Goal: Transaction & Acquisition: Purchase product/service

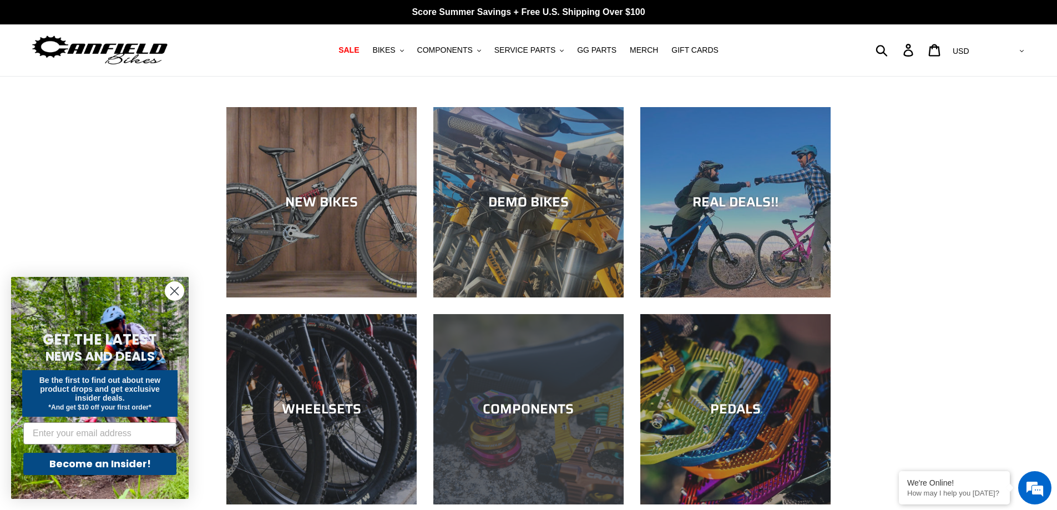
click at [525, 504] on div "COMPONENTS" at bounding box center [528, 504] width 190 height 0
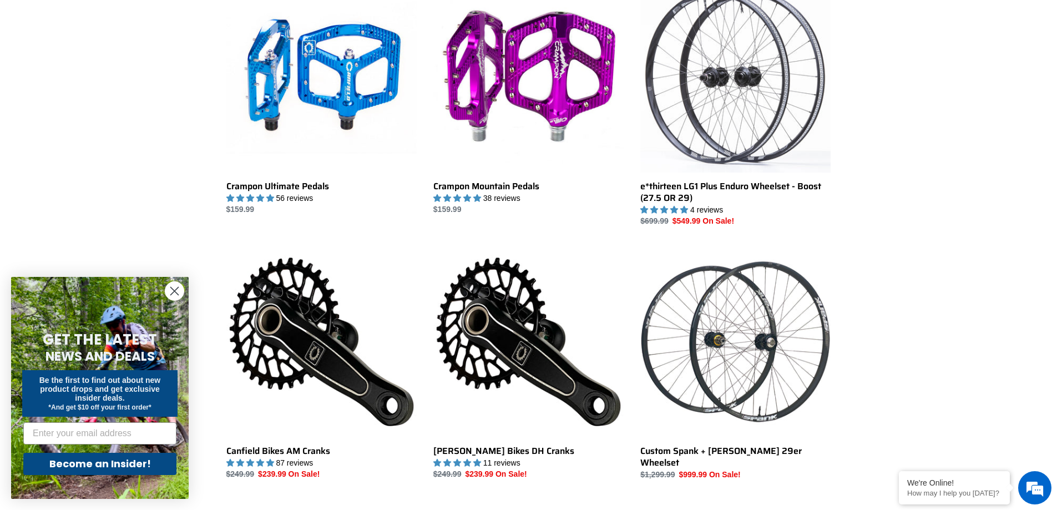
scroll to position [499, 0]
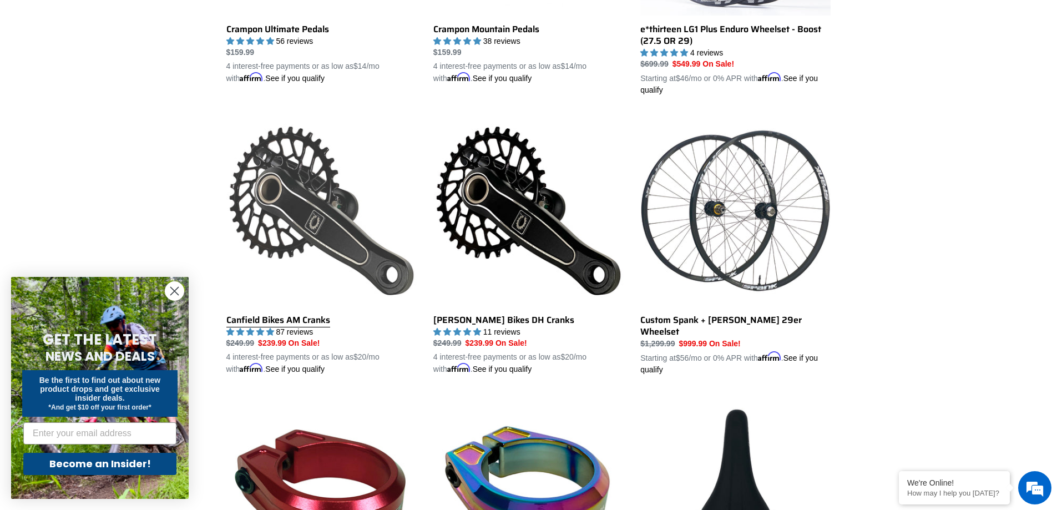
click at [310, 236] on link "Canfield Bikes AM Cranks" at bounding box center [321, 245] width 190 height 260
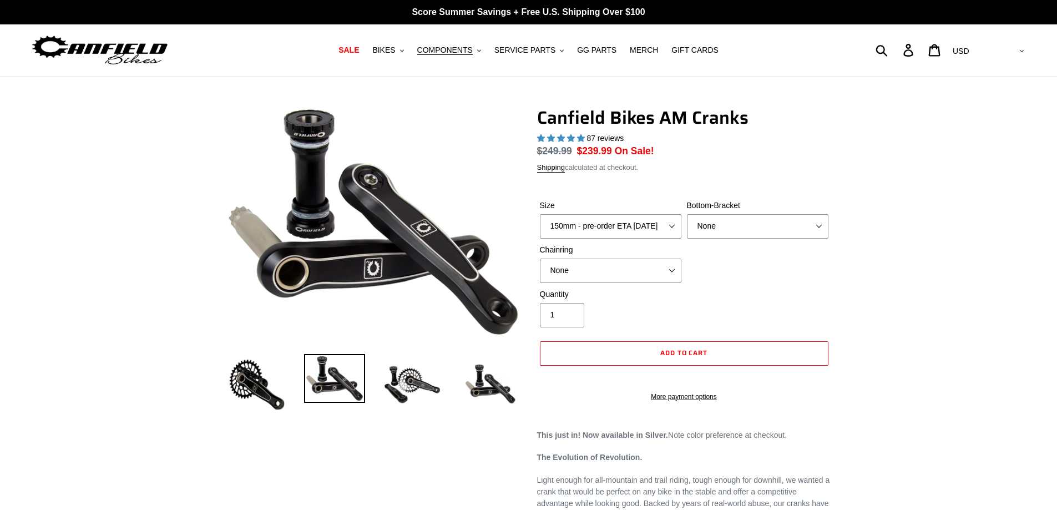
select select "highest-rating"
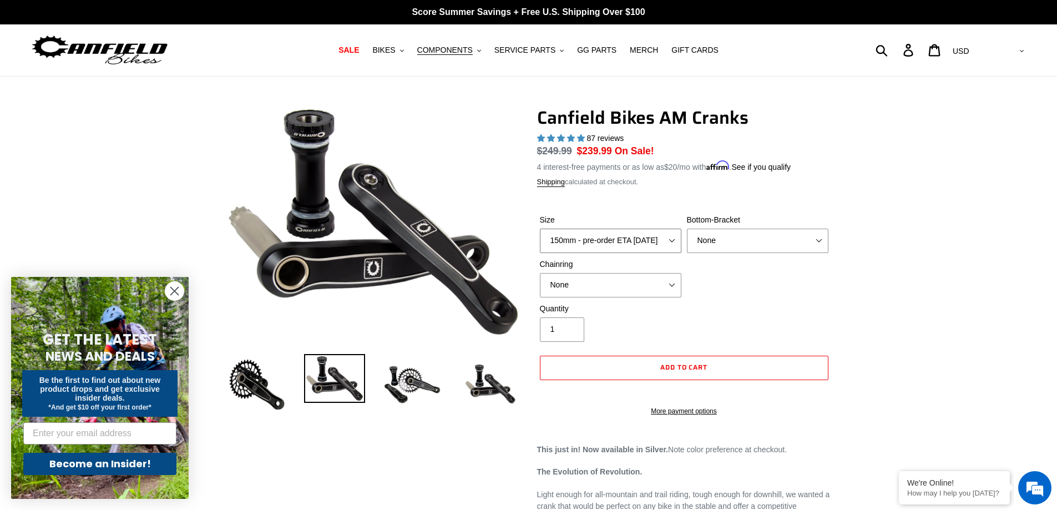
click at [636, 240] on select "150mm - pre-order ETA 10/15/25 155mm - pre-order ETA 10/15/25 160mm - pre-order…" at bounding box center [610, 241] width 141 height 24
select select "165mm - pre-order ETA 10/15/25"
click at [540, 229] on select "150mm - pre-order ETA 10/15/25 155mm - pre-order ETA 10/15/25 160mm - pre-order…" at bounding box center [610, 241] width 141 height 24
click at [767, 232] on select "None BSA Threaded 68/73mm Press Fit PF92" at bounding box center [757, 241] width 141 height 24
click at [687, 229] on select "None BSA Threaded 68/73mm Press Fit PF92" at bounding box center [757, 241] width 141 height 24
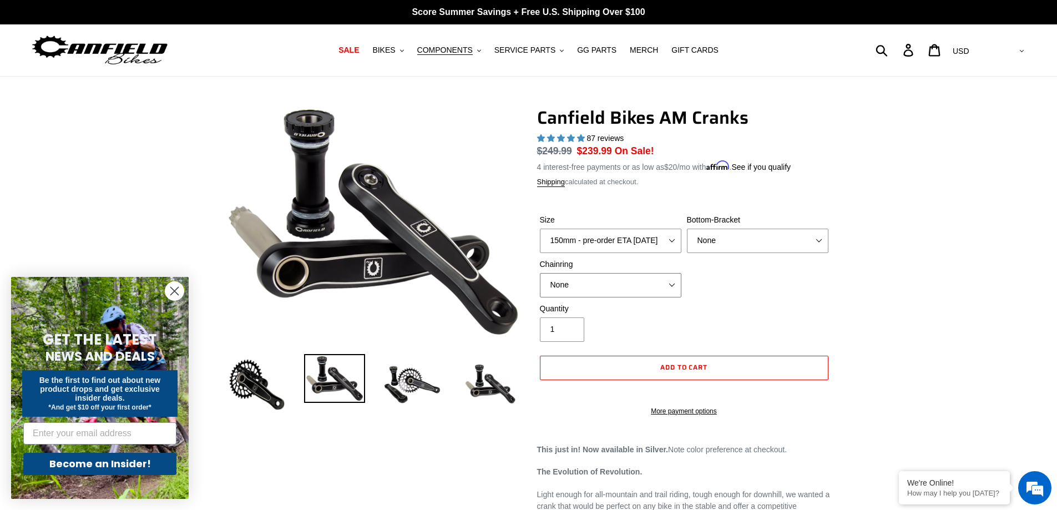
click at [631, 285] on select "None 30t Round (Boost 148) 30t Oval (Boost 148) 32t Round (Boost 148) 32t Oval …" at bounding box center [610, 285] width 141 height 24
click at [759, 290] on div "Size 150mm - pre-order ETA 10/15/25 155mm - pre-order ETA 10/15/25 160mm - pre-…" at bounding box center [684, 258] width 294 height 89
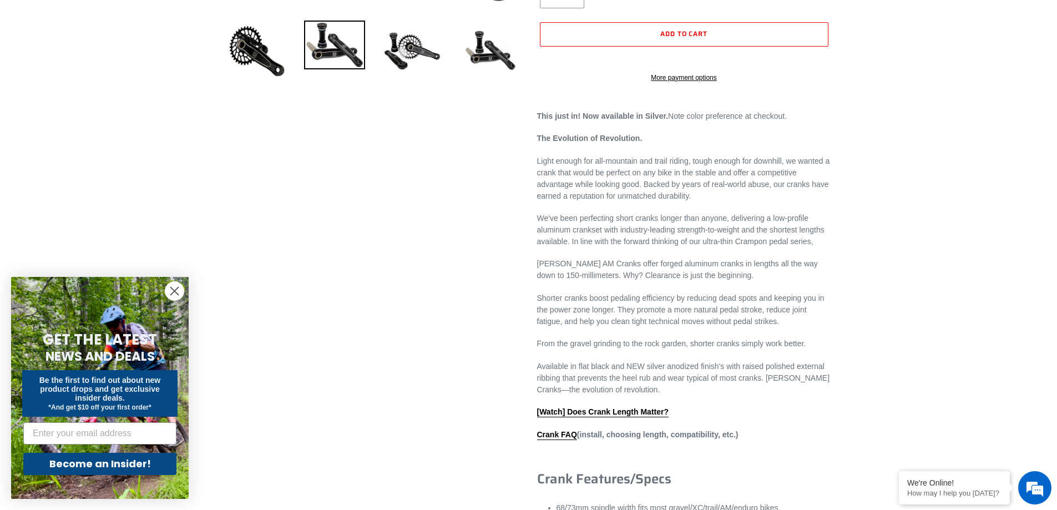
scroll to position [499, 0]
